Goal: Information Seeking & Learning: Learn about a topic

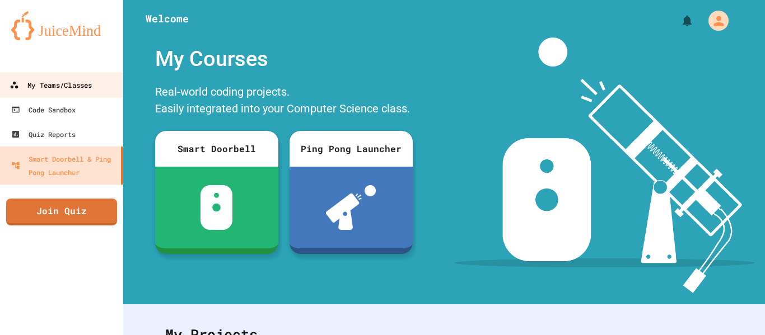
click at [55, 78] on div "My Teams/Classes" at bounding box center [51, 85] width 82 height 14
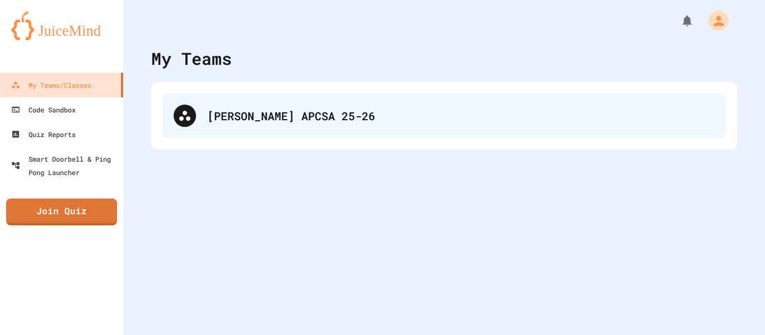
click at [258, 118] on div "[PERSON_NAME] APCSA 25-26" at bounding box center [460, 116] width 507 height 17
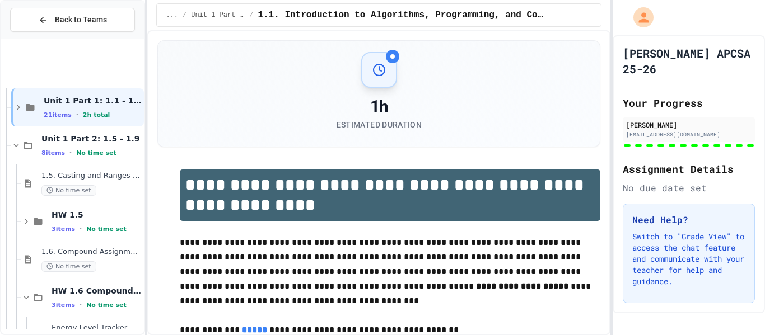
click at [59, 145] on div at bounding box center [72, 234] width 143 height 381
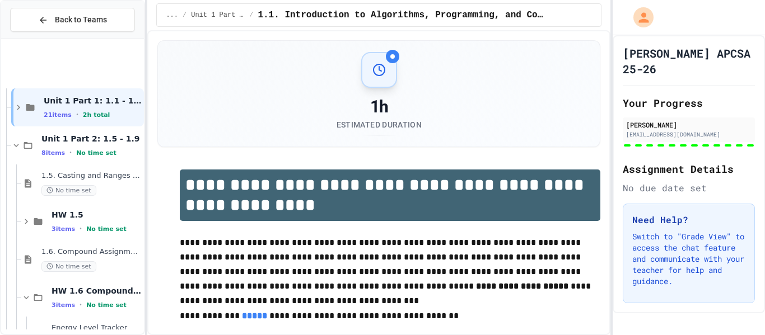
scroll to position [108, 0]
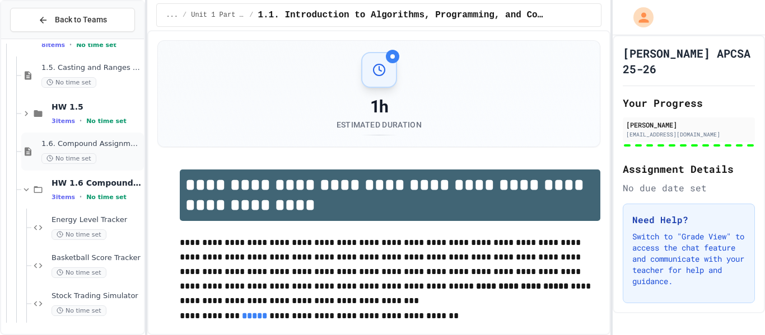
click at [76, 146] on span "1.6. Compound Assignment Operators" at bounding box center [91, 144] width 100 height 10
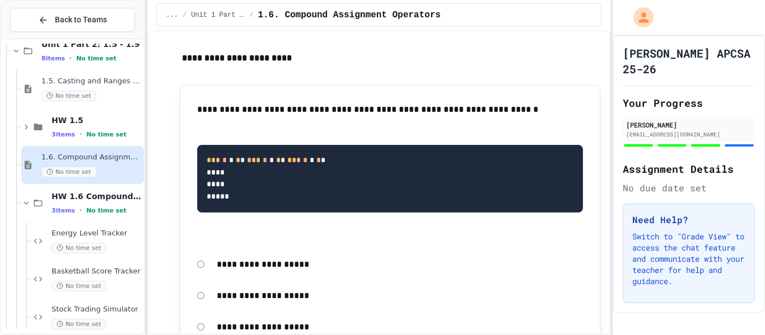
scroll to position [1381, 0]
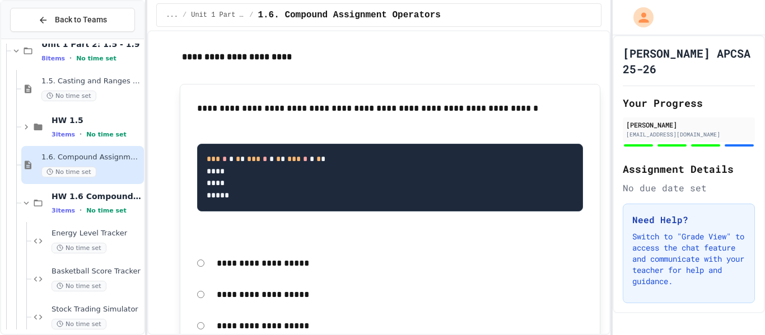
click at [338, 190] on pre "*** * * * * *** * * * * *** * * * * **** **** *****" at bounding box center [390, 178] width 386 height 68
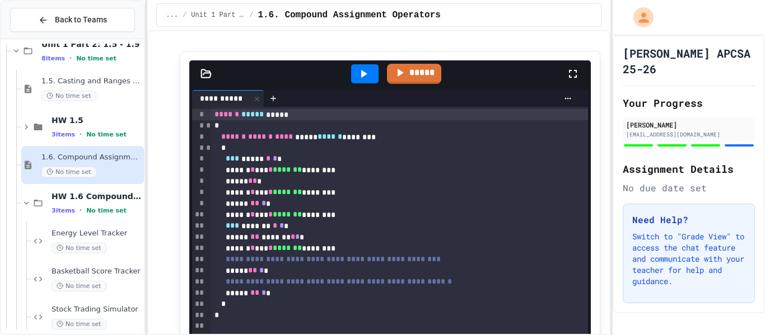
scroll to position [848, 0]
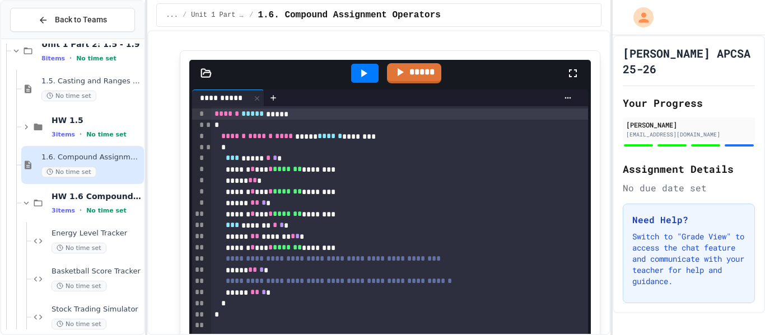
click at [362, 74] on icon at bounding box center [364, 73] width 6 height 8
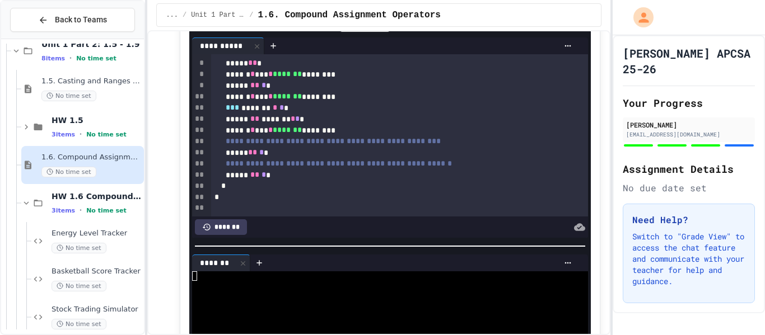
scroll to position [901, 0]
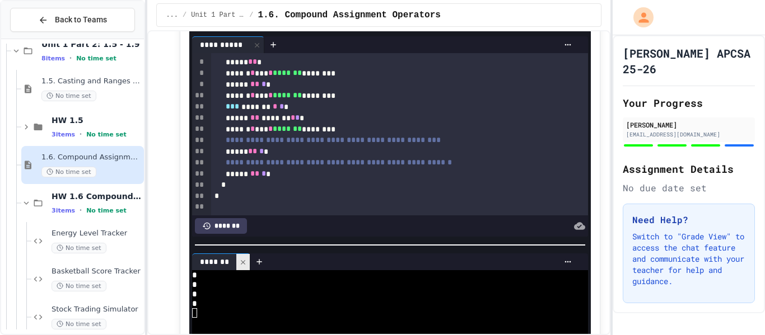
click at [241, 263] on icon at bounding box center [243, 263] width 8 height 8
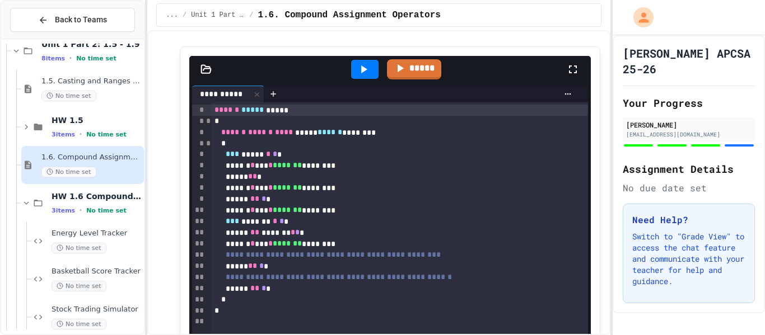
scroll to position [853, 0]
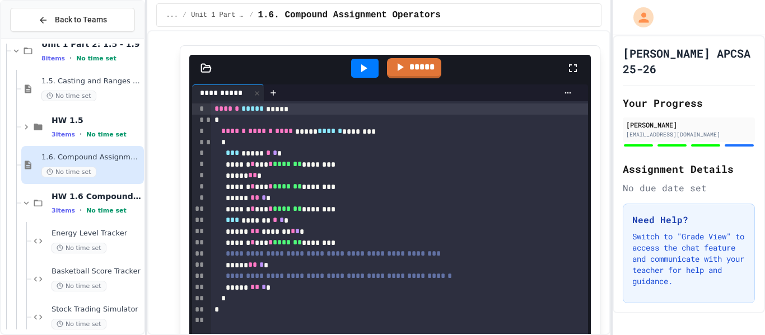
click at [577, 22] on div "... / Unit 1 Part 2: 1.5 - 1.9 / 1.6. Compound Assignment Operators" at bounding box center [378, 15] width 445 height 24
